Goal: Task Accomplishment & Management: Complete application form

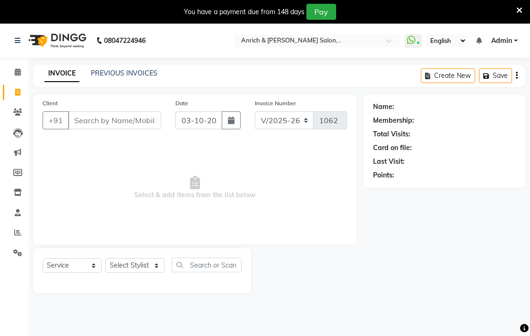
select select "5924"
select select "service"
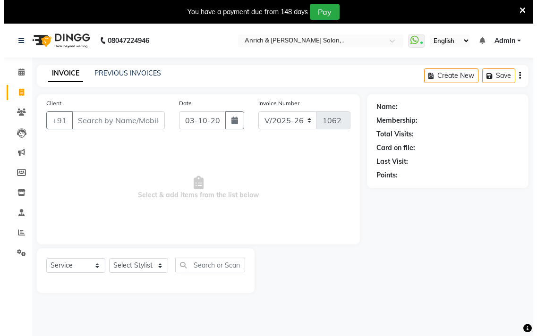
scroll to position [24, 0]
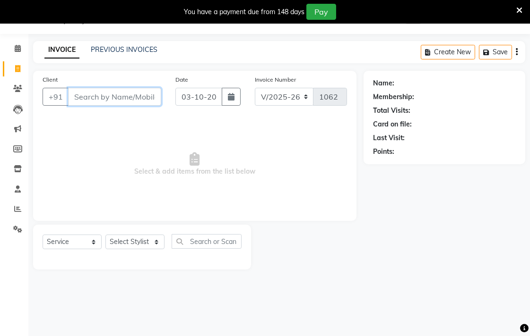
click at [100, 96] on input "Client" at bounding box center [114, 97] width 93 height 18
type input "8999942381"
click at [150, 102] on button "Add Client" at bounding box center [136, 97] width 49 height 18
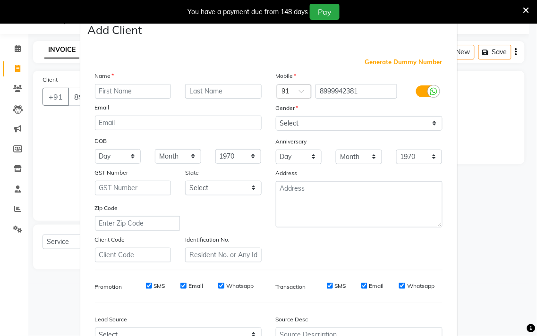
click at [128, 90] on input "text" at bounding box center [133, 91] width 77 height 15
type input "Neha"
click at [201, 91] on input "text" at bounding box center [223, 91] width 77 height 15
type input "Tanojiya"
click at [313, 121] on select "Select [DEMOGRAPHIC_DATA] [DEMOGRAPHIC_DATA] Other Prefer Not To Say" at bounding box center [359, 123] width 167 height 15
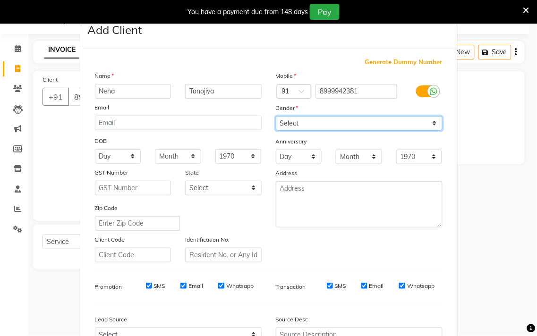
select select "[DEMOGRAPHIC_DATA]"
click at [276, 116] on select "Select [DEMOGRAPHIC_DATA] [DEMOGRAPHIC_DATA] Other Prefer Not To Say" at bounding box center [359, 123] width 167 height 15
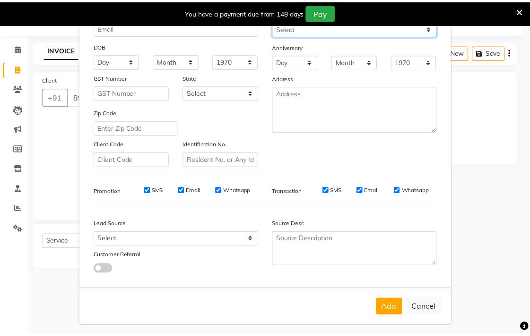
scroll to position [100, 0]
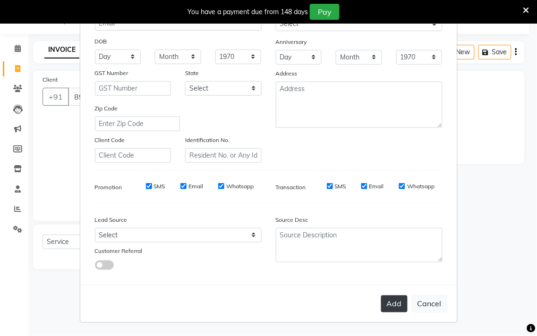
click at [394, 308] on button "Add" at bounding box center [394, 304] width 26 height 17
select select
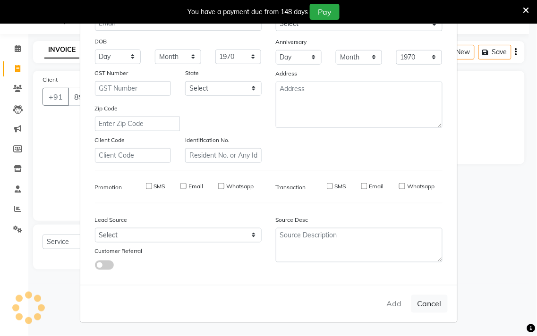
select select
checkbox input "false"
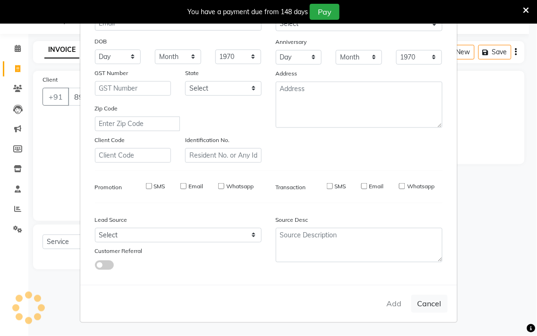
checkbox input "false"
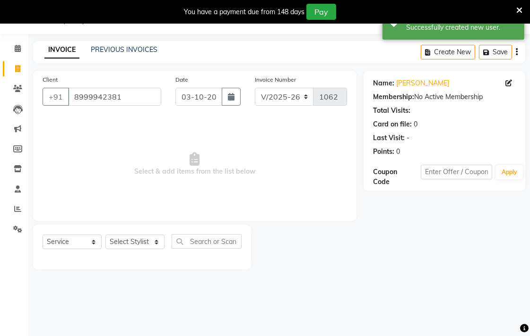
drag, startPoint x: 149, startPoint y: 234, endPoint x: 142, endPoint y: 247, distance: 14.8
click at [146, 242] on div "Select Service Product Membership Package Voucher Prepaid Gift Card Select Styl…" at bounding box center [142, 245] width 199 height 22
click at [140, 247] on select "Select Stylist [PERSON_NAME] Aparna borate GEETA [PERSON_NAME] [PERSON_NAME] SA…" at bounding box center [134, 242] width 59 height 15
select select "88950"
click at [105, 235] on select "Select Stylist [PERSON_NAME] Aparna borate GEETA [PERSON_NAME] [PERSON_NAME] SA…" at bounding box center [134, 242] width 59 height 15
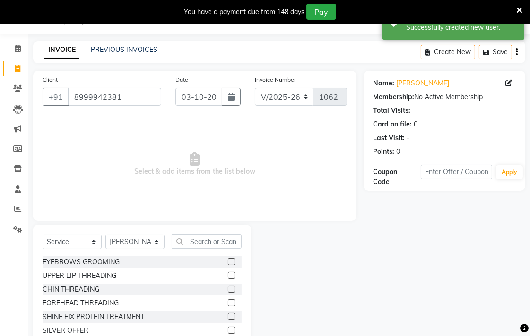
click at [228, 263] on label at bounding box center [231, 262] width 7 height 7
click at [228, 263] on input "checkbox" at bounding box center [231, 262] width 6 height 6
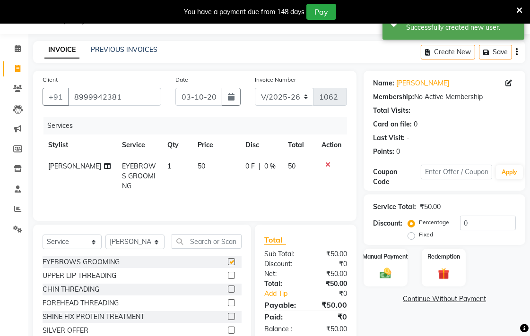
checkbox input "false"
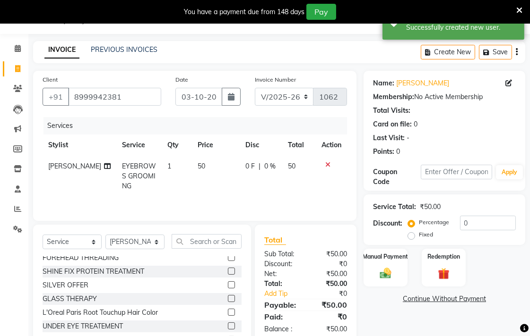
scroll to position [0, 0]
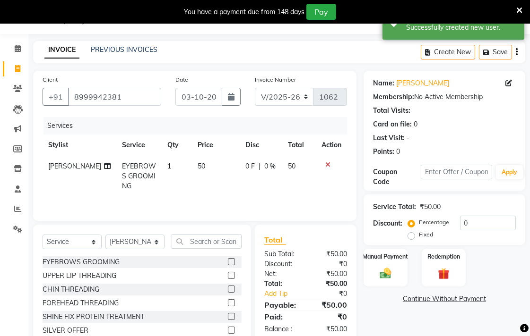
click at [228, 300] on label at bounding box center [231, 303] width 7 height 7
click at [228, 301] on input "checkbox" at bounding box center [231, 304] width 6 height 6
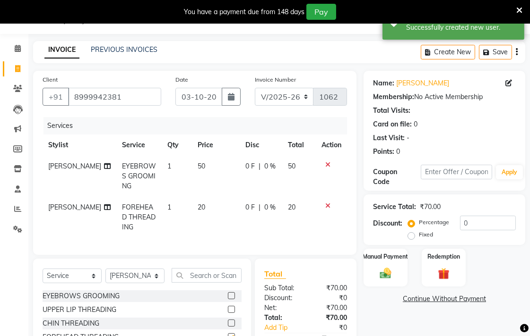
checkbox input "false"
click at [390, 284] on div "Manual Payment" at bounding box center [385, 268] width 46 height 40
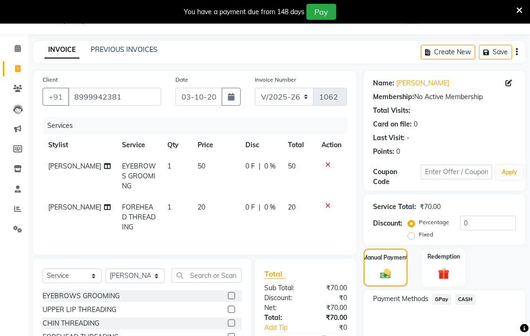
click at [462, 298] on span "CASH" at bounding box center [465, 299] width 20 height 11
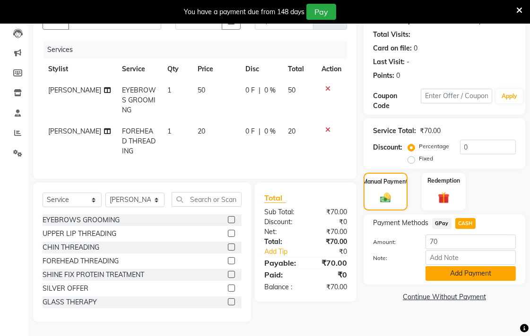
click at [443, 267] on button "Add Payment" at bounding box center [470, 274] width 90 height 15
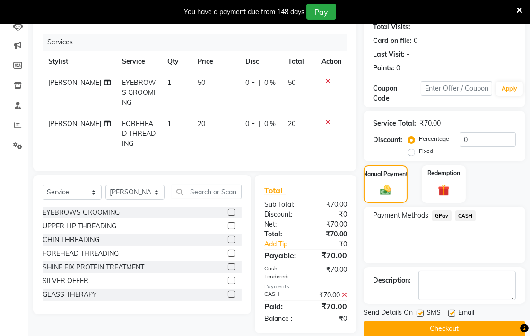
scroll to position [126, 0]
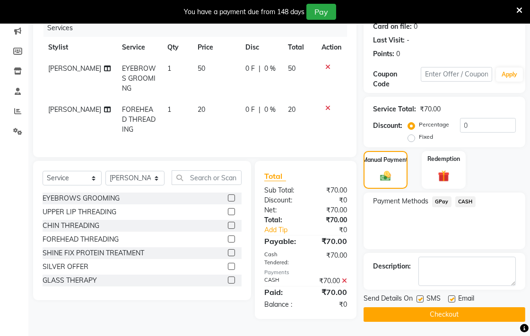
click at [446, 308] on button "Checkout" at bounding box center [444, 315] width 162 height 15
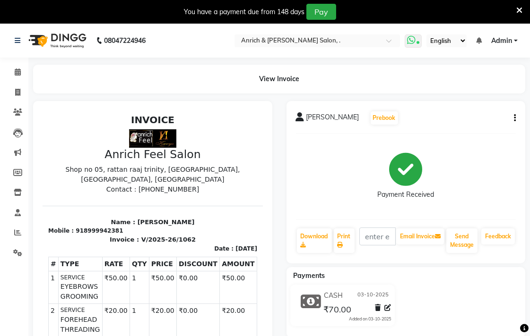
click at [417, 43] on span at bounding box center [413, 40] width 17 height 13
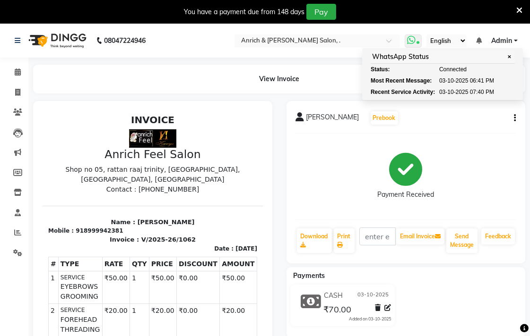
click at [417, 43] on span at bounding box center [413, 40] width 17 height 13
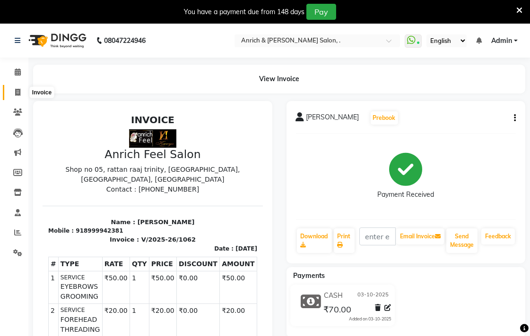
click at [20, 92] on span at bounding box center [17, 92] width 17 height 11
select select "5924"
select select "service"
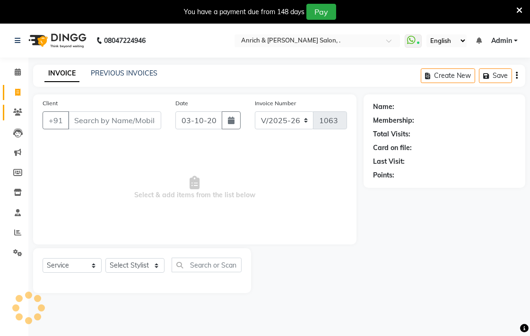
scroll to position [24, 0]
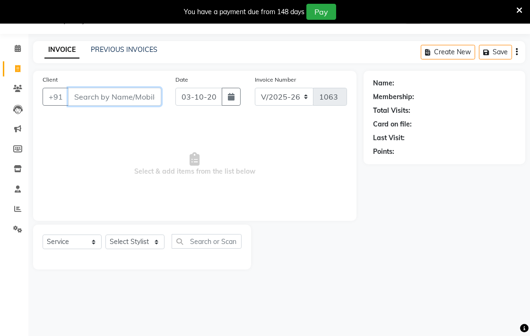
click at [106, 89] on input "Client" at bounding box center [114, 97] width 93 height 18
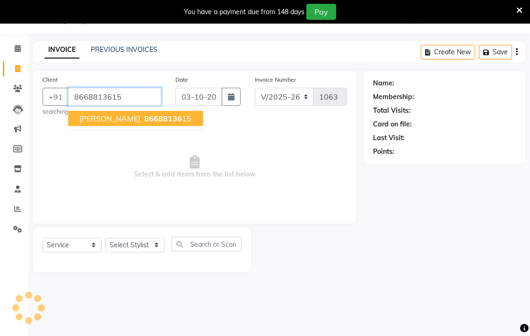
type input "8668813615"
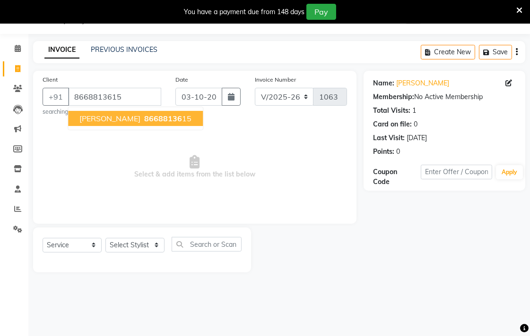
click at [106, 121] on span "[PERSON_NAME]" at bounding box center [109, 118] width 61 height 9
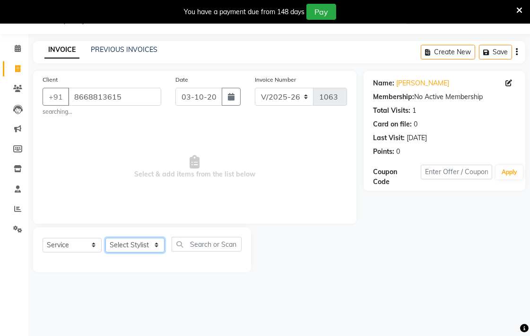
click at [126, 247] on select "Select Stylist [PERSON_NAME] Aparna borate GEETA [PERSON_NAME] [PERSON_NAME] SA…" at bounding box center [134, 245] width 59 height 15
select select "41742"
click at [105, 238] on select "Select Stylist [PERSON_NAME] Aparna borate GEETA [PERSON_NAME] [PERSON_NAME] SA…" at bounding box center [134, 245] width 59 height 15
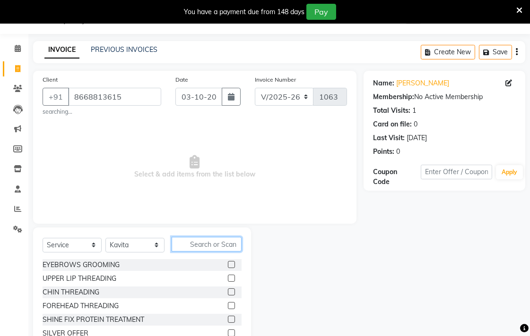
click at [207, 246] on input "text" at bounding box center [207, 244] width 70 height 15
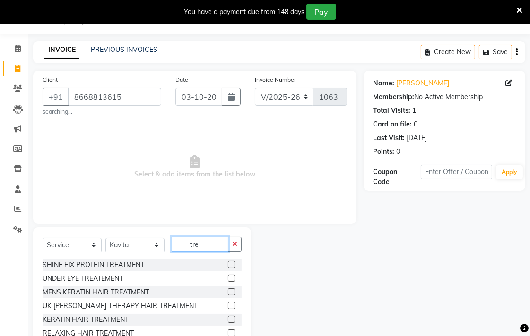
type input "tre"
click at [228, 268] on label at bounding box center [231, 264] width 7 height 7
click at [228, 268] on input "checkbox" at bounding box center [231, 265] width 6 height 6
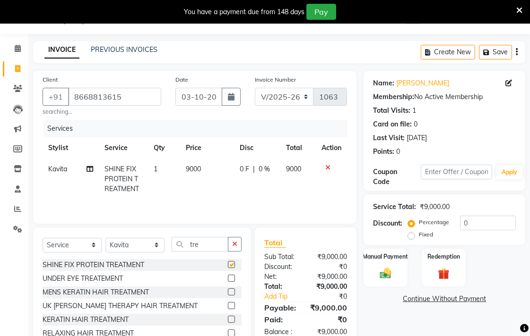
checkbox input "false"
click at [190, 171] on span "9000" at bounding box center [193, 169] width 15 height 9
select select "41742"
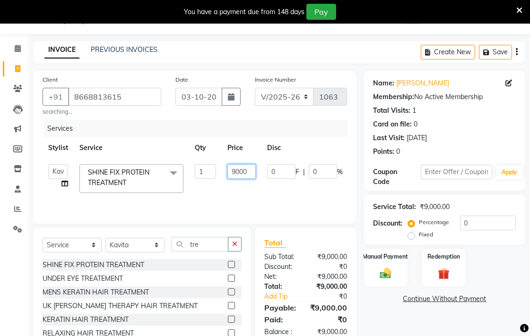
click at [252, 173] on input "9000" at bounding box center [241, 171] width 28 height 15
type input "9"
type input "1000"
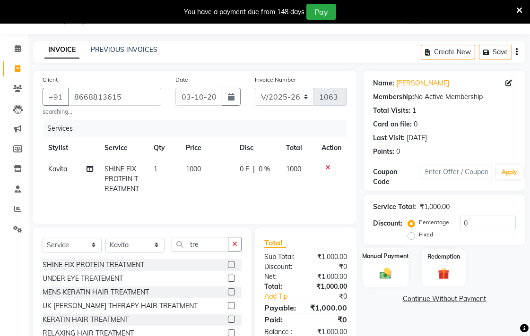
click at [380, 274] on img at bounding box center [385, 274] width 19 height 14
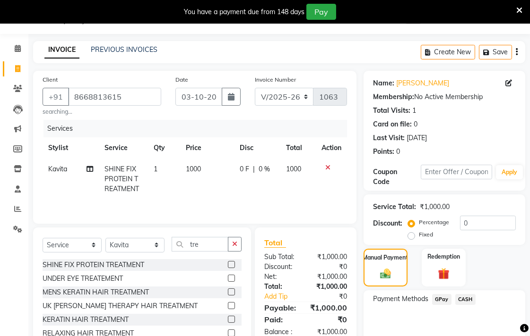
click at [465, 302] on span "CASH" at bounding box center [465, 299] width 20 height 11
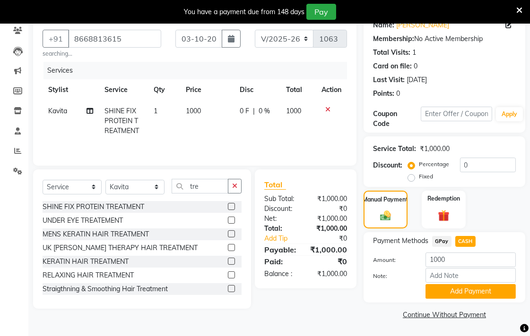
click at [479, 288] on button "Add Payment" at bounding box center [470, 291] width 90 height 15
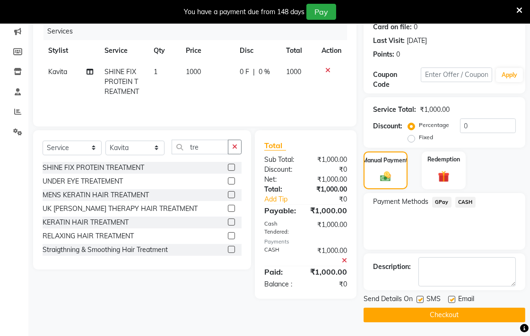
click at [466, 315] on button "Checkout" at bounding box center [444, 315] width 162 height 15
